Goal: Transaction & Acquisition: Purchase product/service

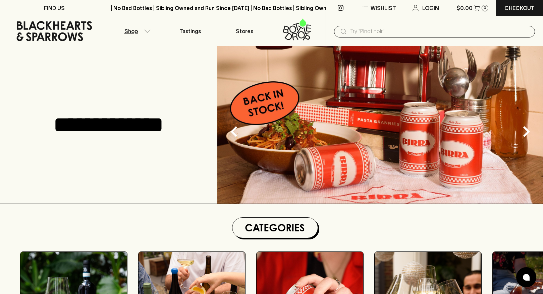
click at [133, 34] on p "Shop" at bounding box center [130, 31] width 13 height 8
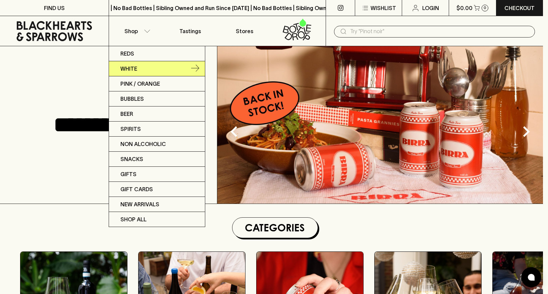
click at [155, 72] on link "White" at bounding box center [157, 68] width 96 height 15
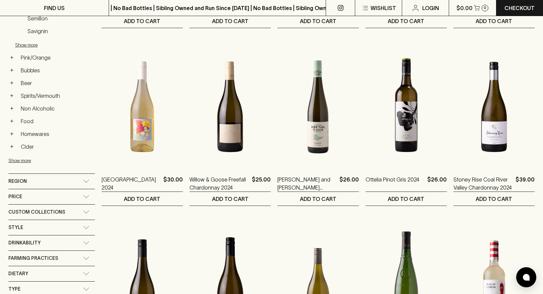
scroll to position [151, 0]
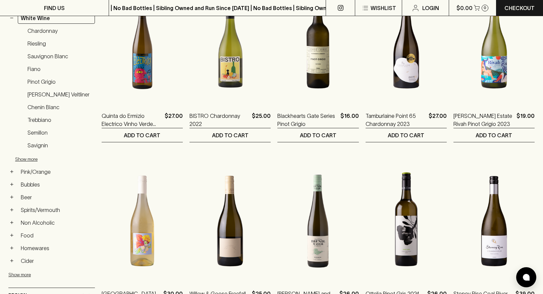
click at [47, 31] on link "Chardonnay" at bounding box center [59, 30] width 70 height 11
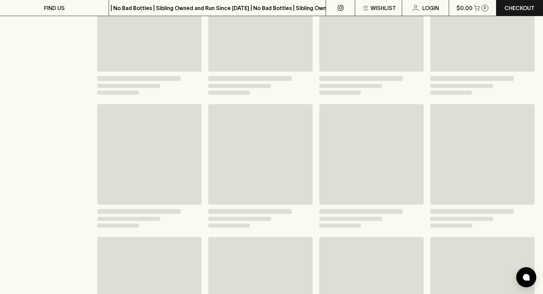
scroll to position [157, 0]
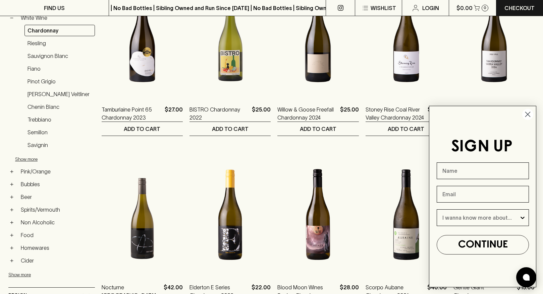
click at [531, 114] on circle "Close dialog" at bounding box center [527, 114] width 11 height 11
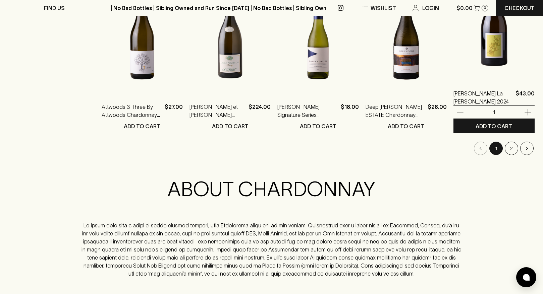
scroll to position [685, 0]
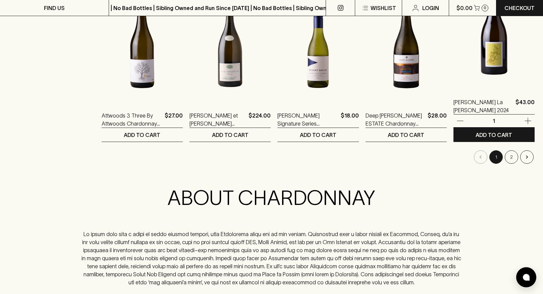
click at [494, 64] on img at bounding box center [493, 29] width 81 height 117
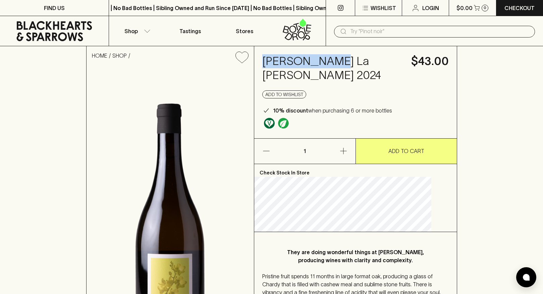
drag, startPoint x: 272, startPoint y: 59, endPoint x: 341, endPoint y: 63, distance: 68.5
click at [341, 63] on div "[PERSON_NAME] La [PERSON_NAME] 2024 $43.00 Add to wishlist 10% discount when pu…" at bounding box center [355, 92] width 203 height 92
copy h4 "[PERSON_NAME]"
